Goal: Navigation & Orientation: Find specific page/section

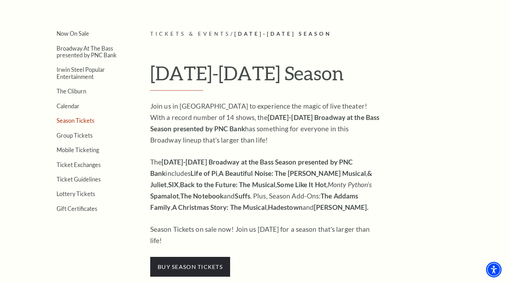
scroll to position [159, 0]
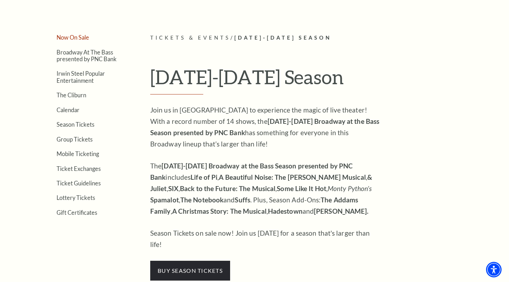
click at [84, 38] on link "Now On Sale" at bounding box center [73, 37] width 32 height 7
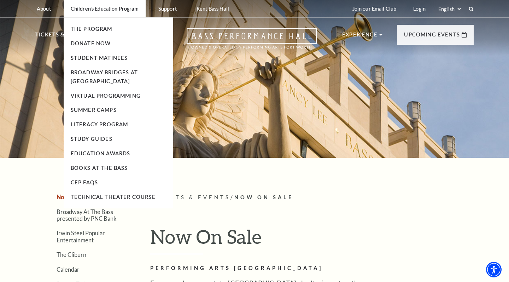
click at [129, 8] on p "Children's Education Program" at bounding box center [105, 9] width 68 height 6
click at [120, 9] on p "Children's Education Program" at bounding box center [105, 9] width 68 height 6
click at [100, 29] on link "The Program" at bounding box center [92, 29] width 42 height 6
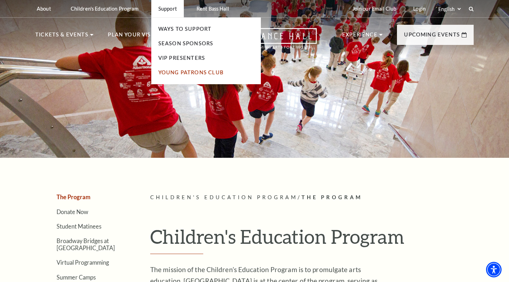
click at [181, 72] on link "Young Patrons Club" at bounding box center [190, 72] width 65 height 6
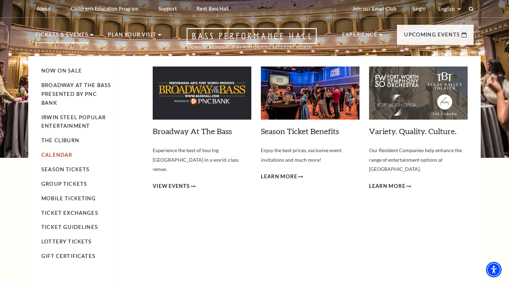
click at [66, 153] on link "Calendar" at bounding box center [56, 155] width 31 height 6
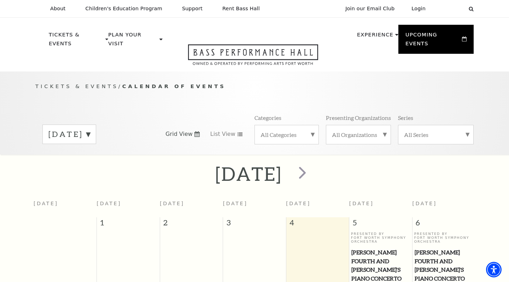
click at [278, 131] on label "All Categories" at bounding box center [286, 134] width 52 height 7
click at [345, 83] on div "Tickets & Events / Calendar of Events [DATE] Grid View List View Categories All…" at bounding box center [254, 118] width 452 height 72
